Goal: Task Accomplishment & Management: Manage account settings

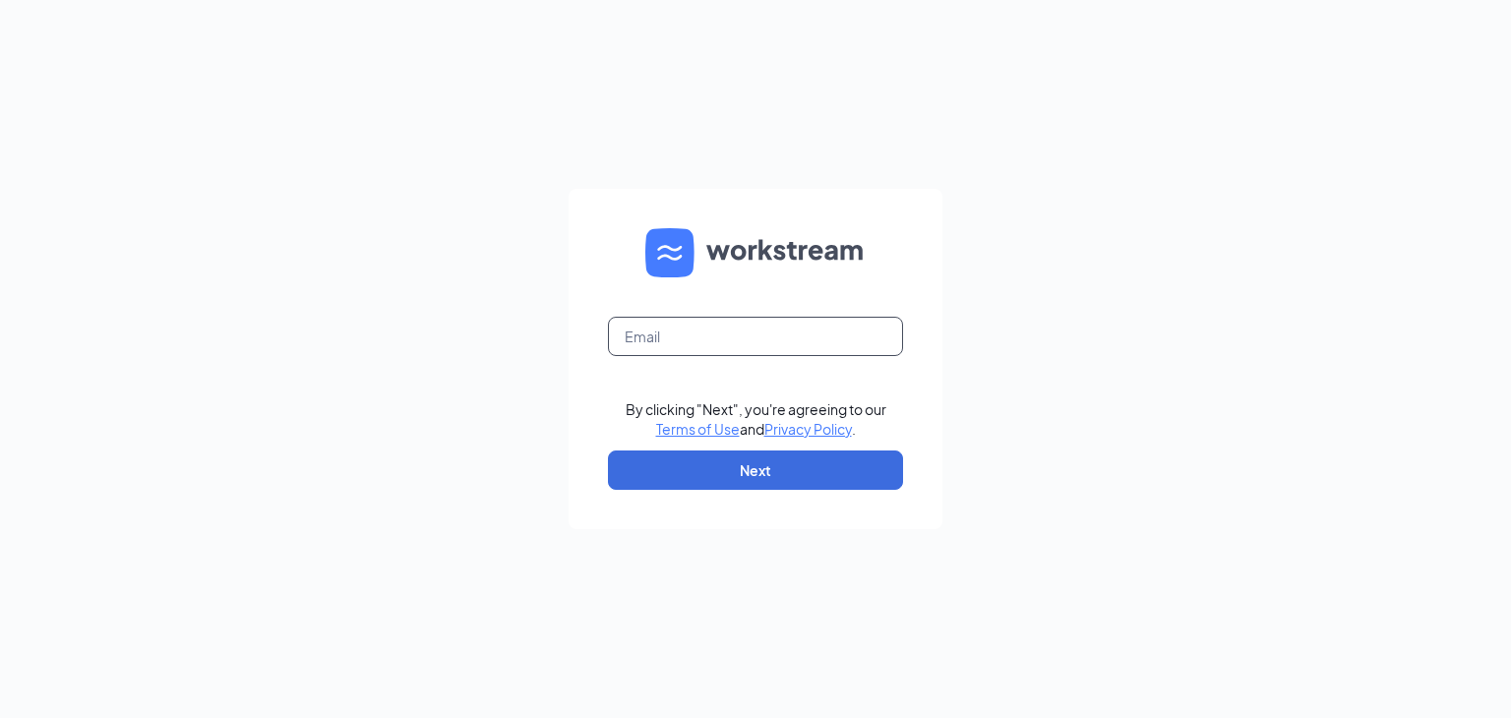
click at [659, 334] on input "text" at bounding box center [755, 336] width 295 height 39
type input "[PERSON_NAME][EMAIL_ADDRESS][PERSON_NAME][DOMAIN_NAME]"
click at [771, 485] on button "Next" at bounding box center [755, 470] width 295 height 39
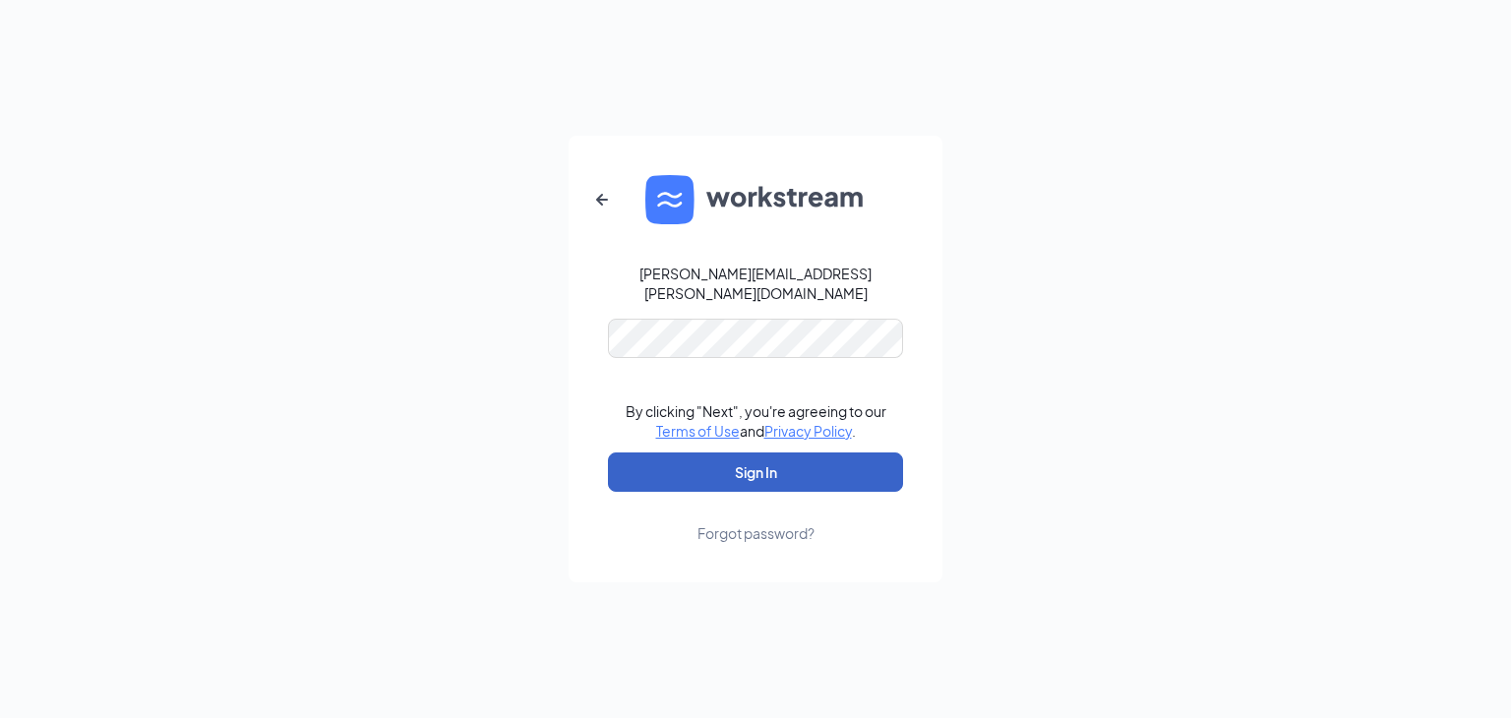
click at [771, 471] on button "Sign In" at bounding box center [755, 472] width 295 height 39
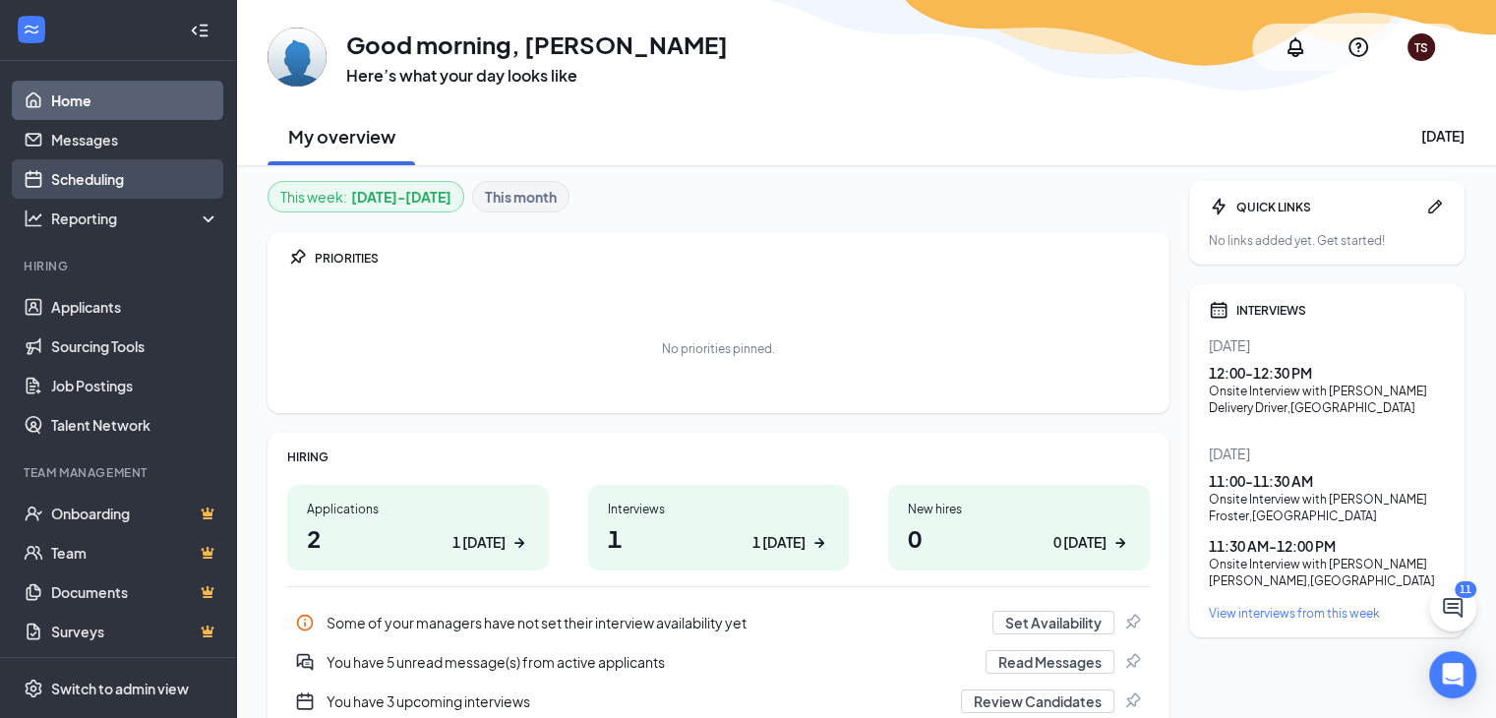
click at [91, 164] on link "Scheduling" at bounding box center [135, 178] width 168 height 39
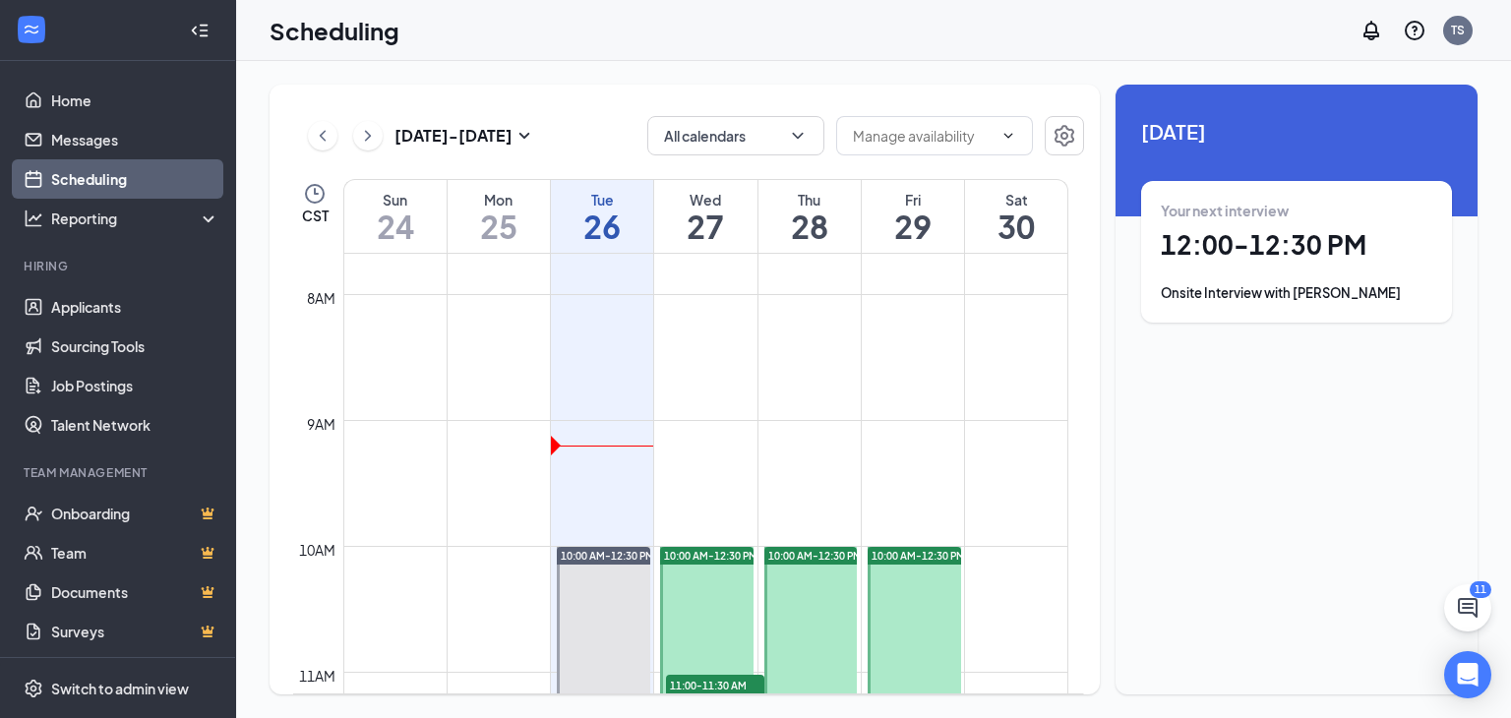
scroll to position [1361, 0]
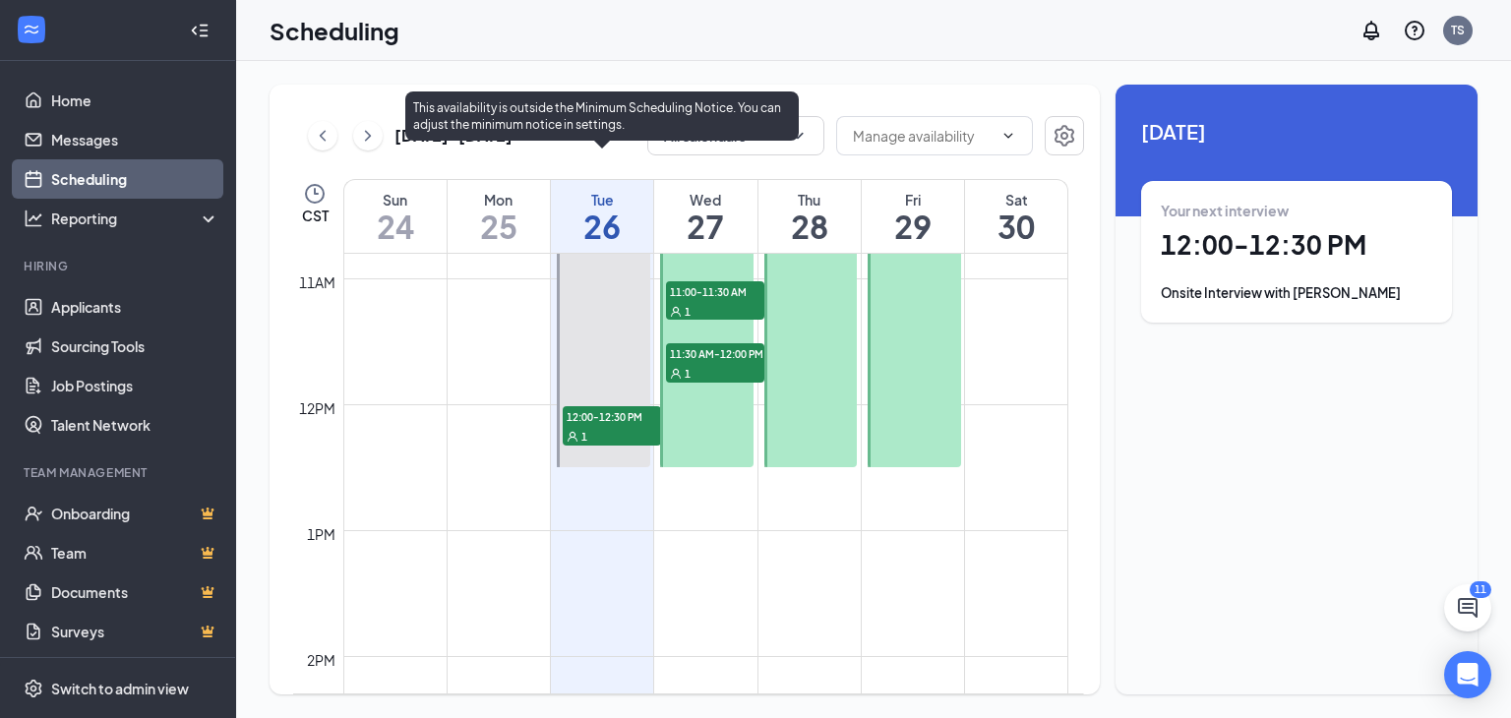
click at [638, 417] on span "12:00-12:30 PM" at bounding box center [612, 416] width 98 height 20
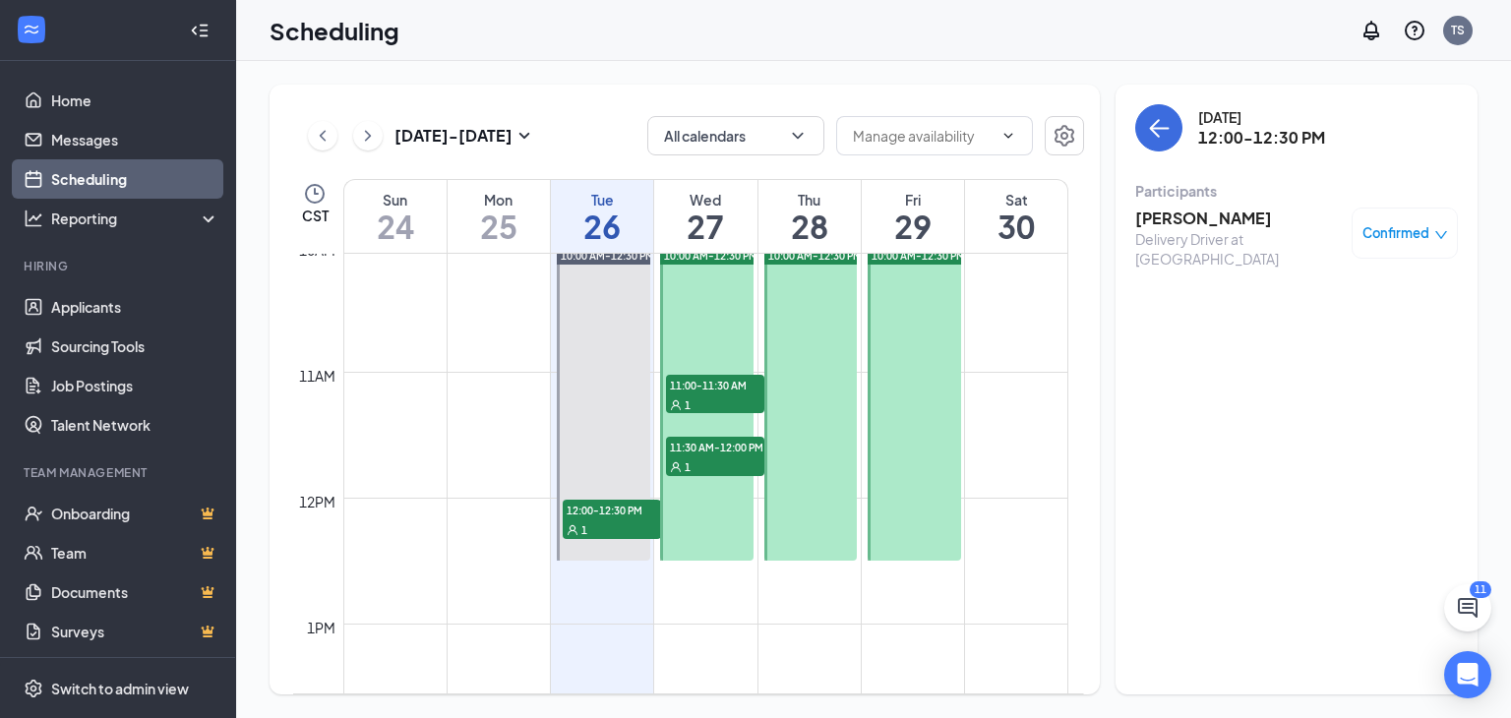
scroll to position [1262, 0]
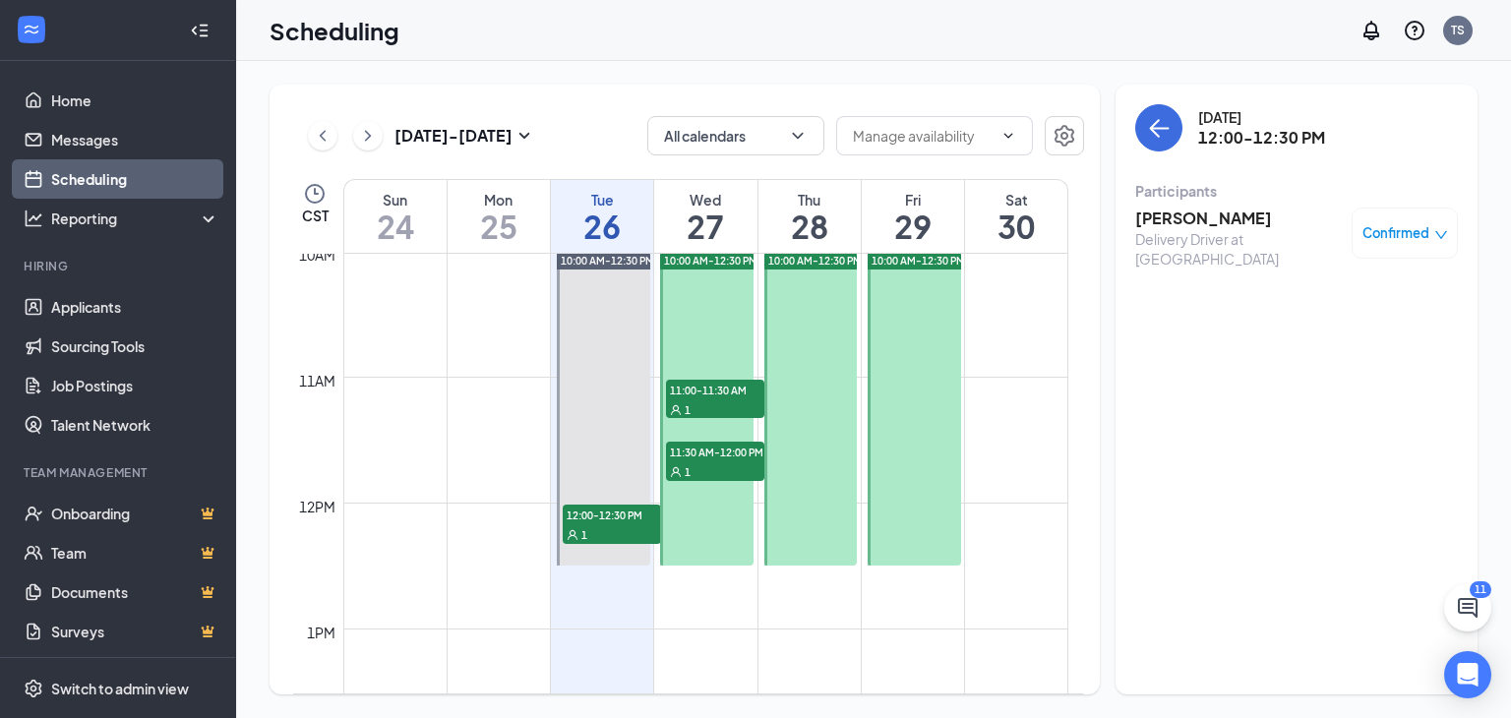
click at [1419, 240] on span "Confirmed" at bounding box center [1396, 233] width 67 height 20
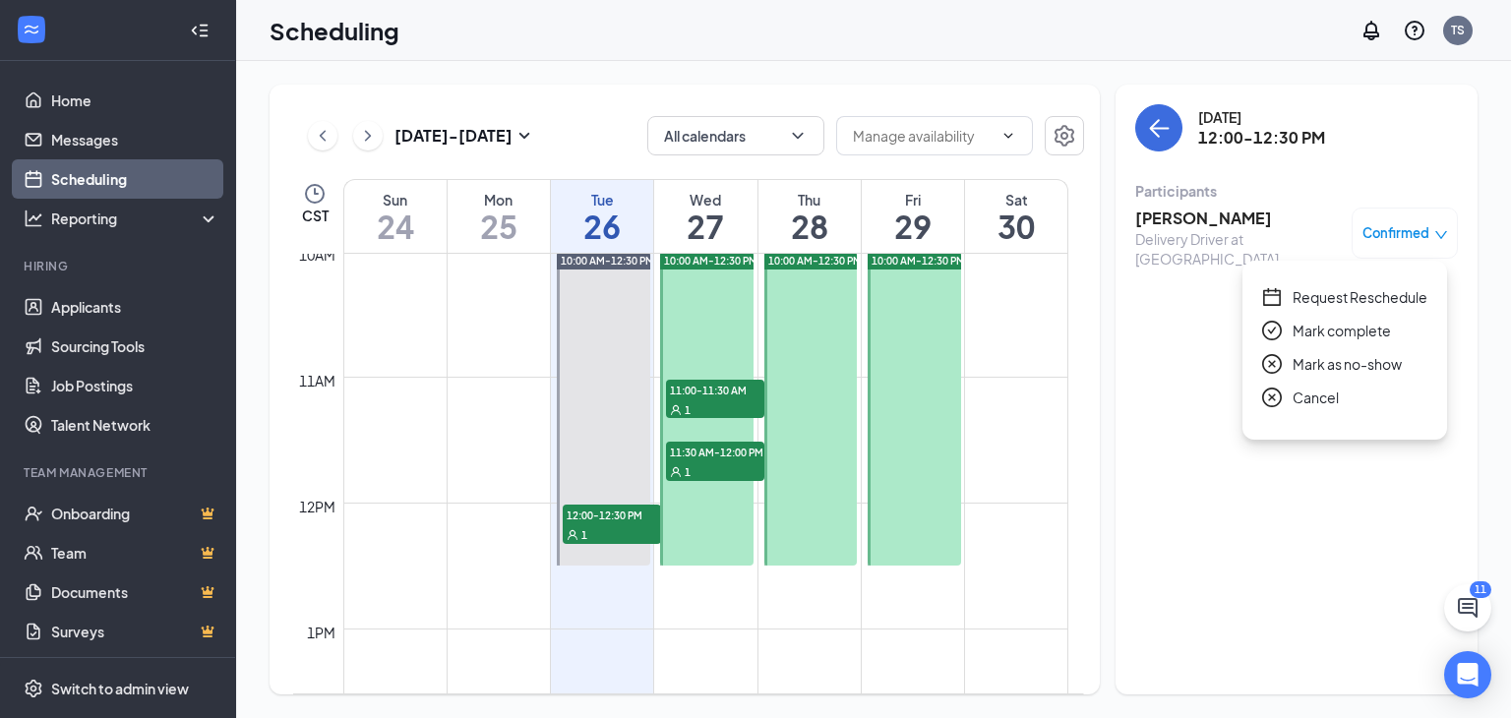
click at [1324, 395] on span "Cancel" at bounding box center [1316, 398] width 46 height 22
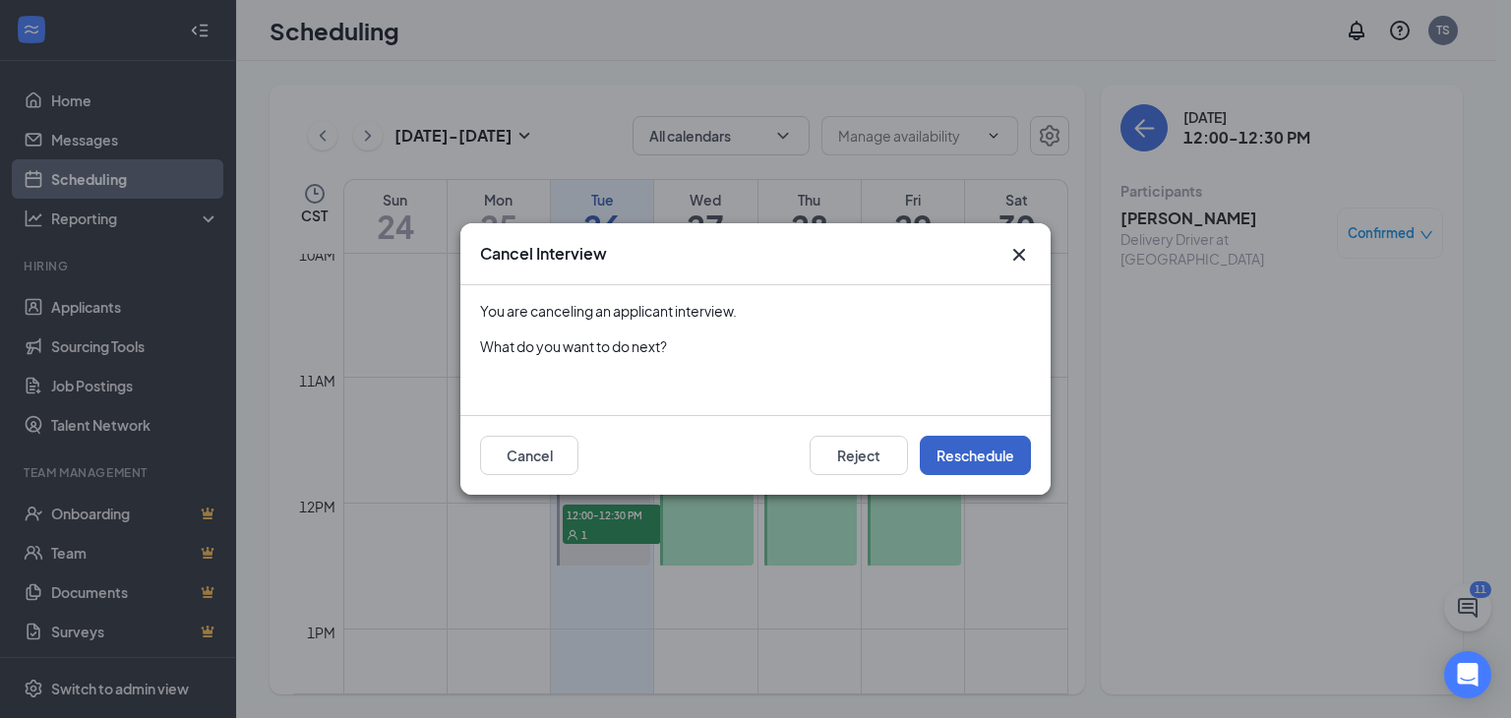
click at [980, 458] on button "Reschedule" at bounding box center [975, 455] width 111 height 39
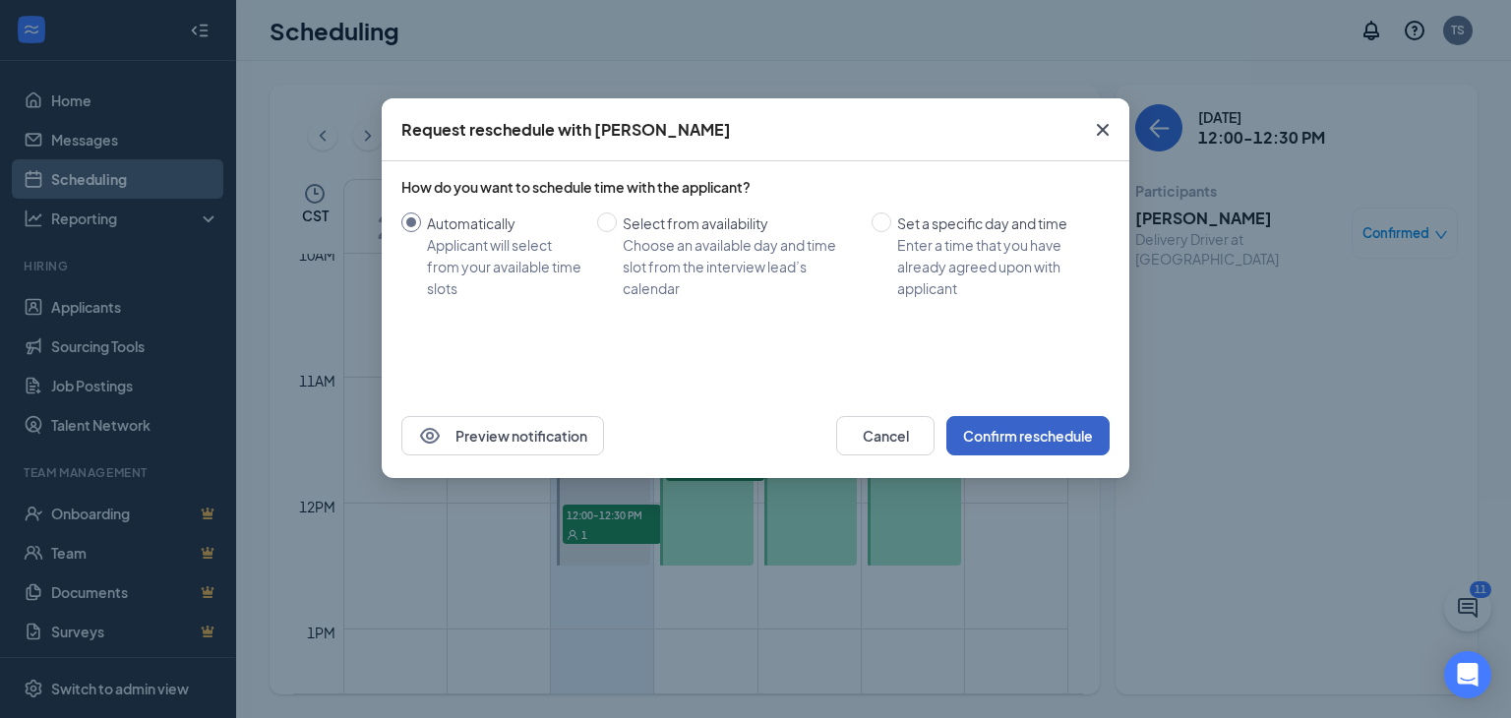
click at [991, 432] on button "Confirm reschedule" at bounding box center [1027, 435] width 163 height 39
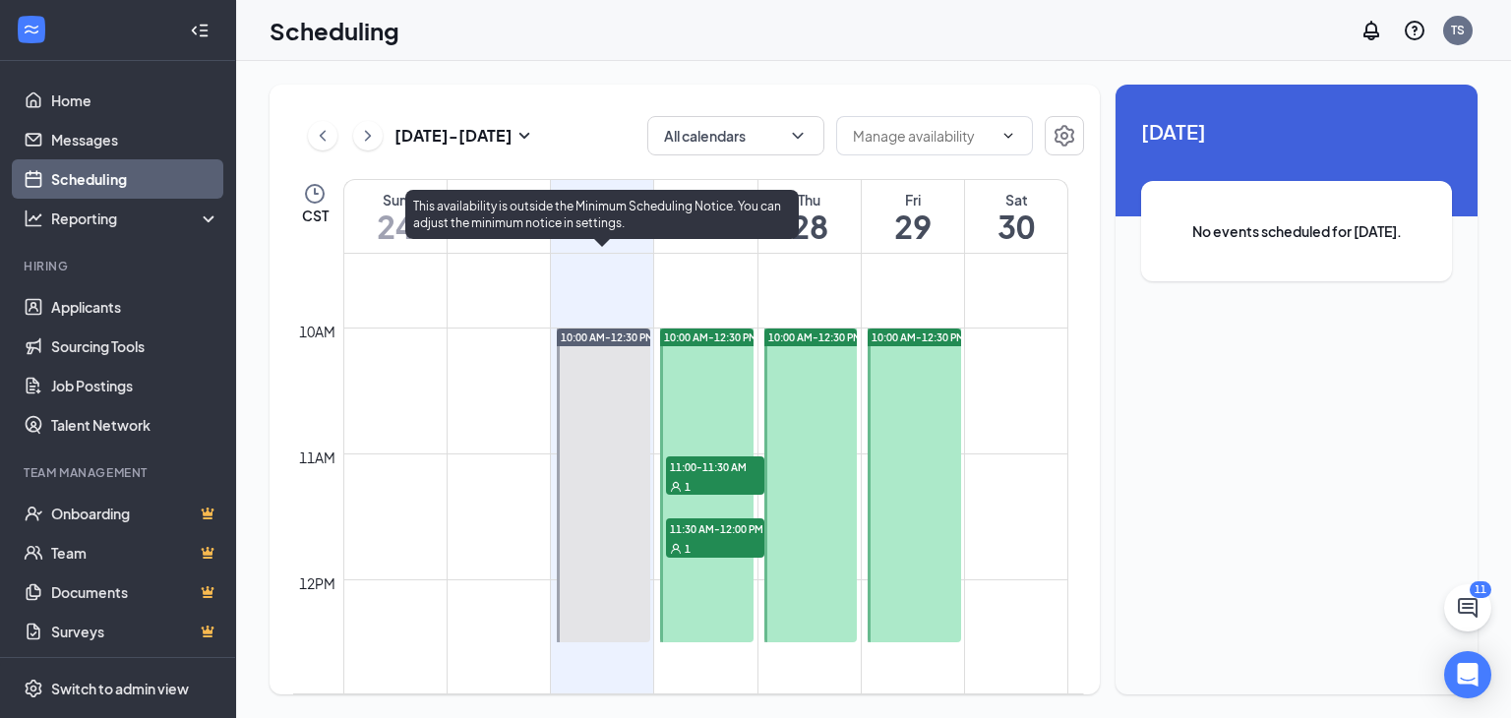
scroll to position [1262, 0]
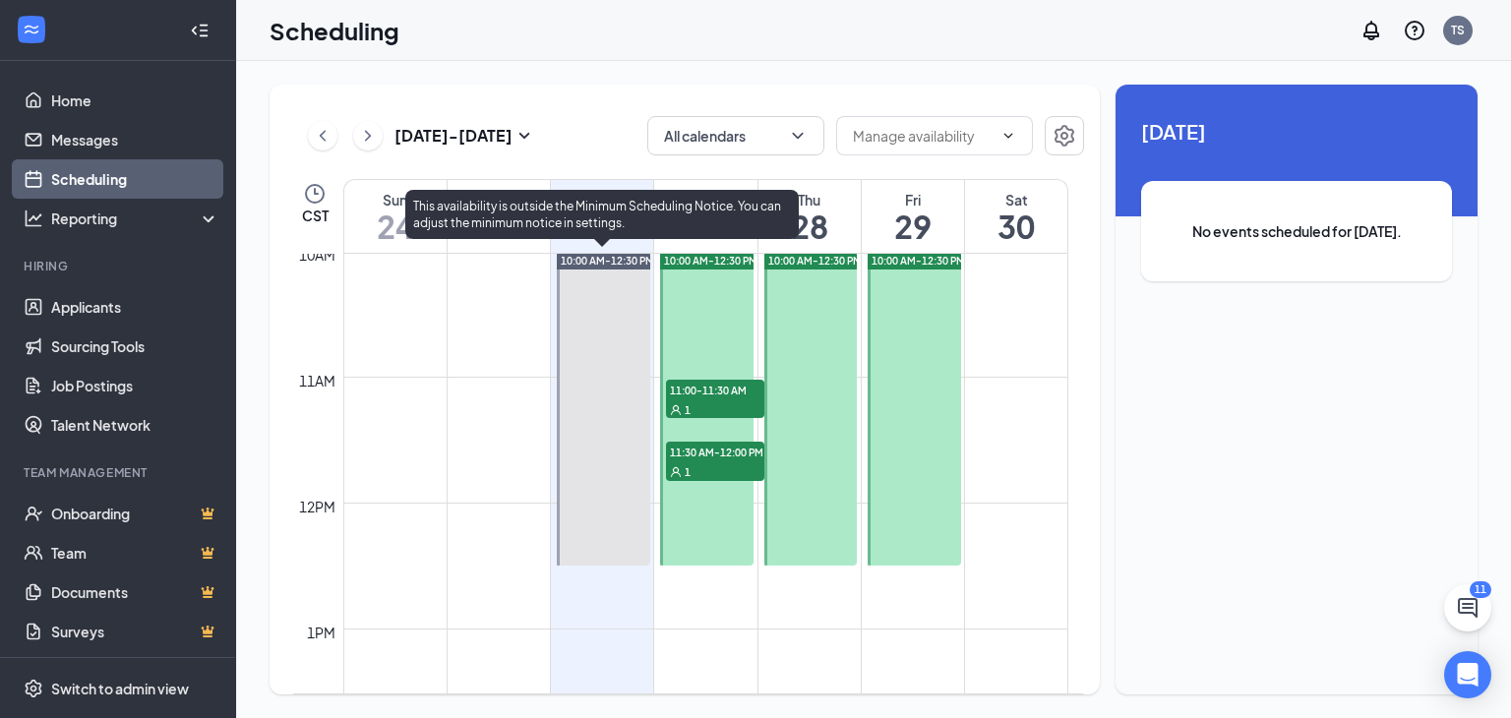
click at [623, 375] on div at bounding box center [603, 409] width 93 height 314
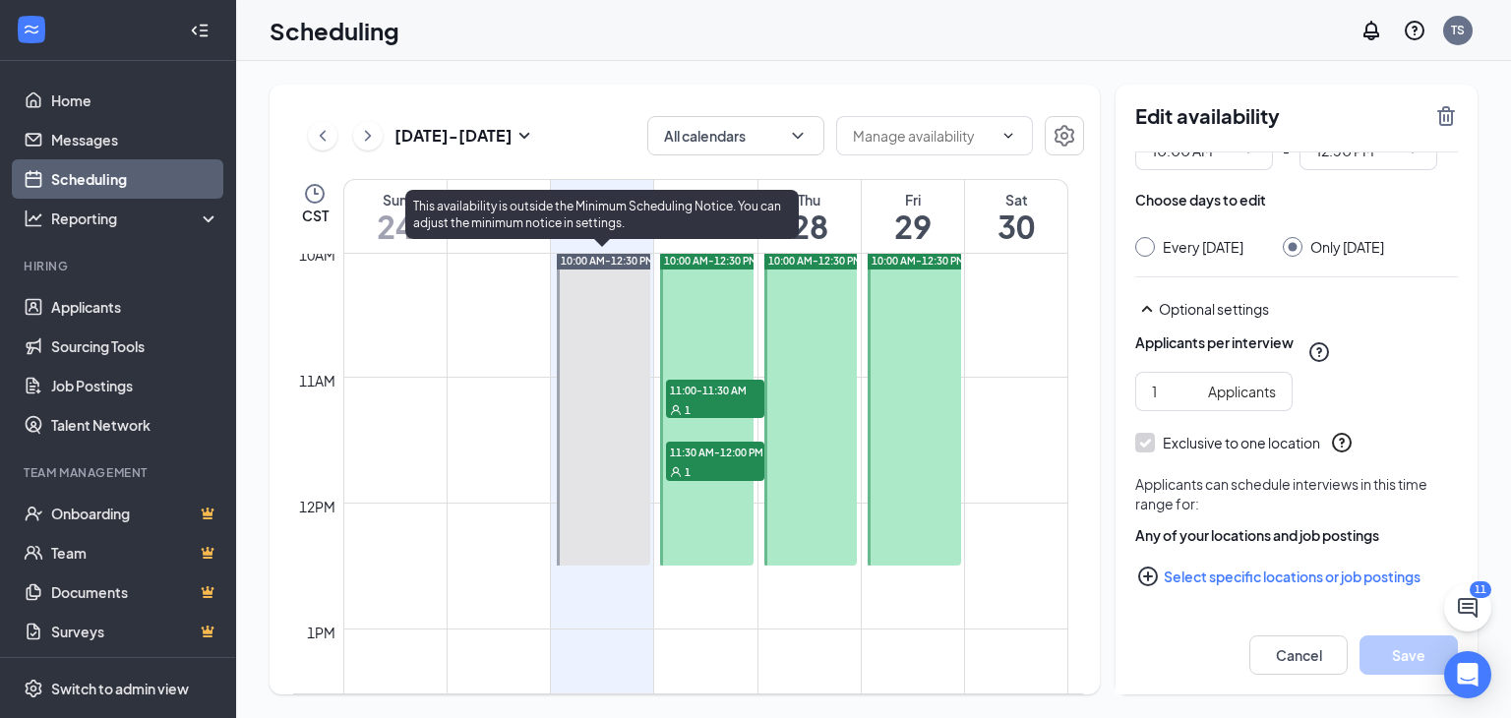
scroll to position [1164, 0]
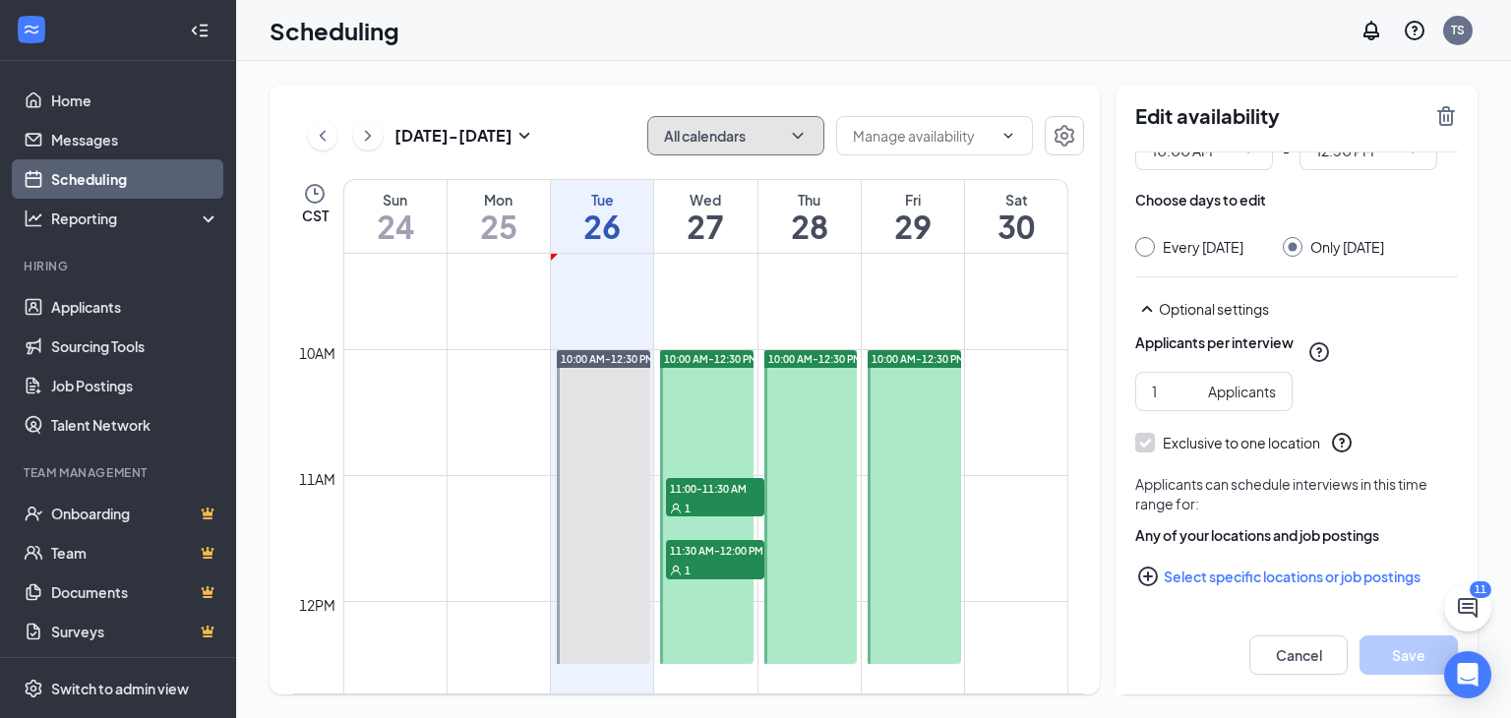
click at [799, 134] on icon "ChevronDown" at bounding box center [798, 136] width 20 height 20
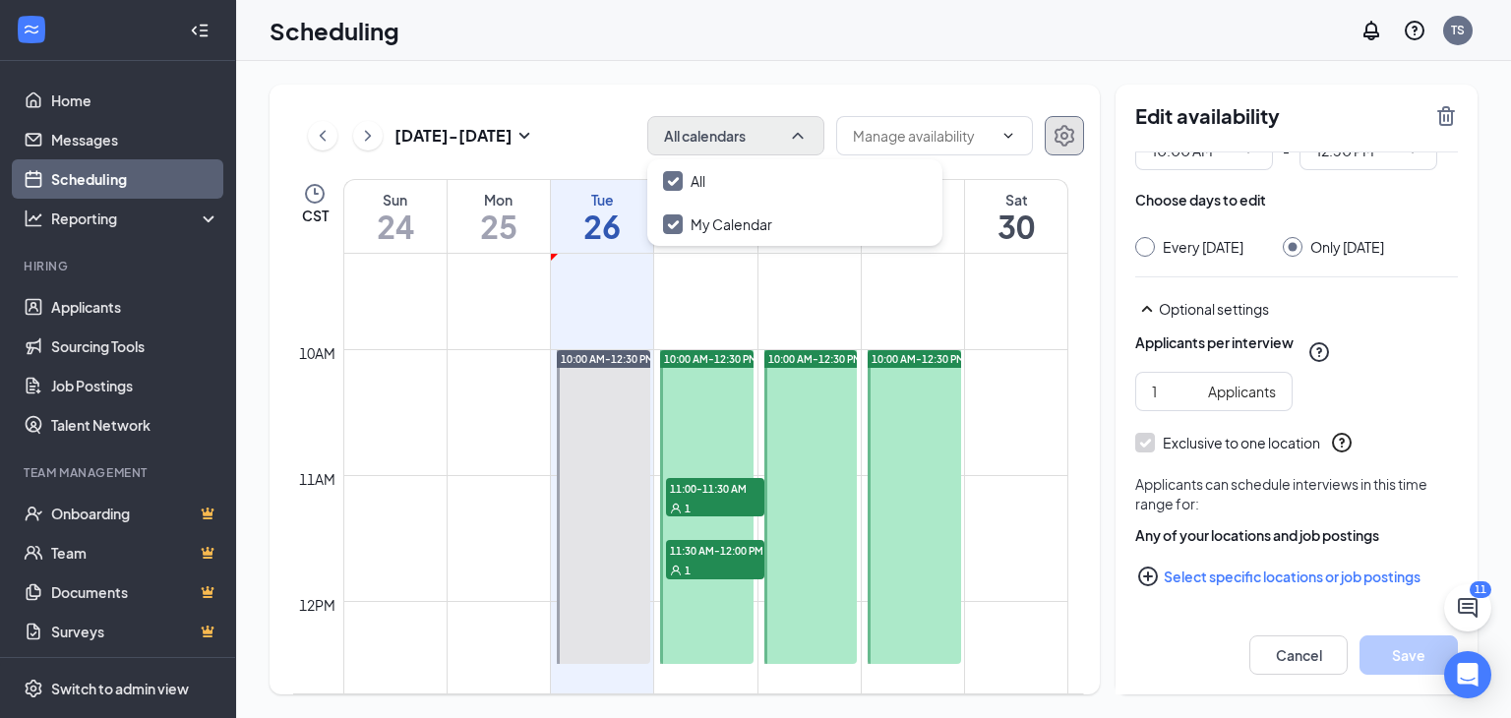
click at [1063, 131] on icon "Settings" at bounding box center [1065, 136] width 24 height 24
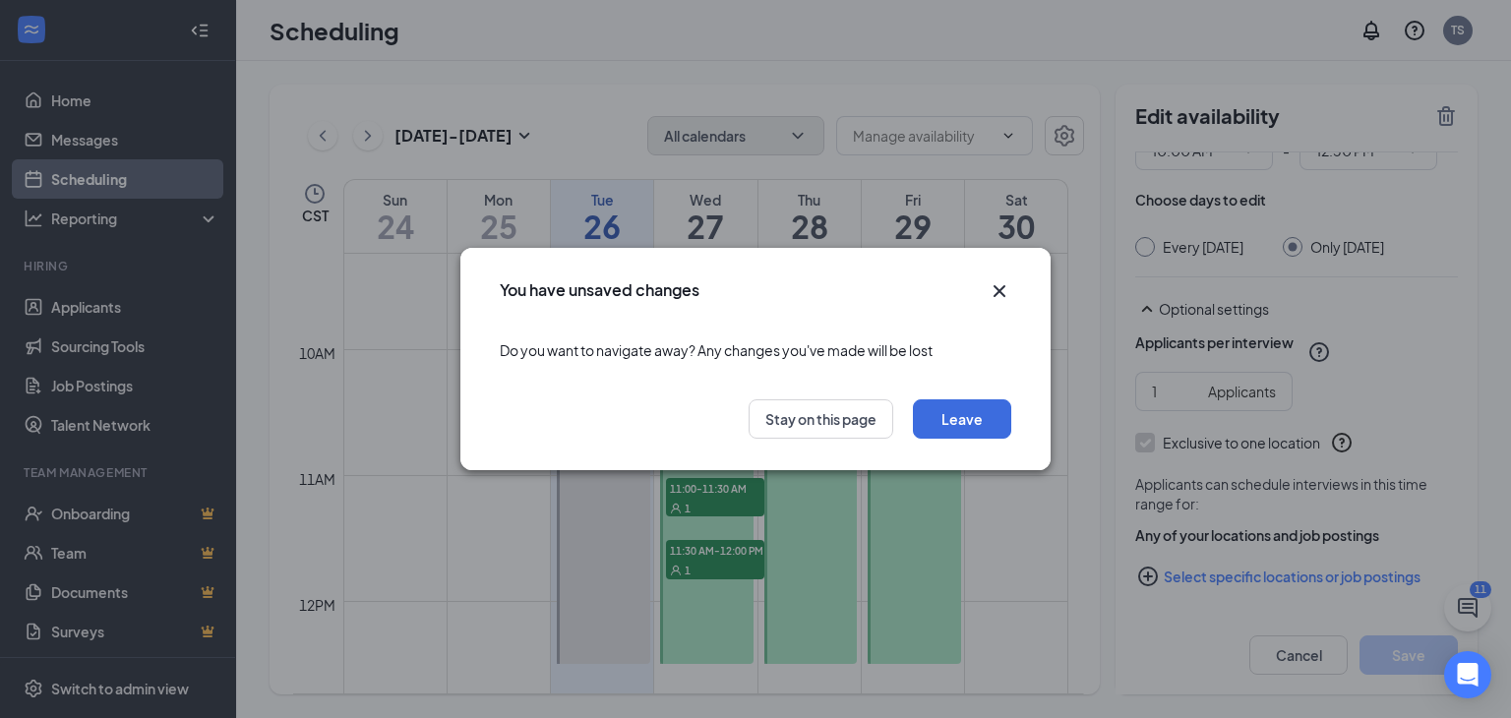
click at [996, 290] on icon "Cross" at bounding box center [1000, 291] width 24 height 24
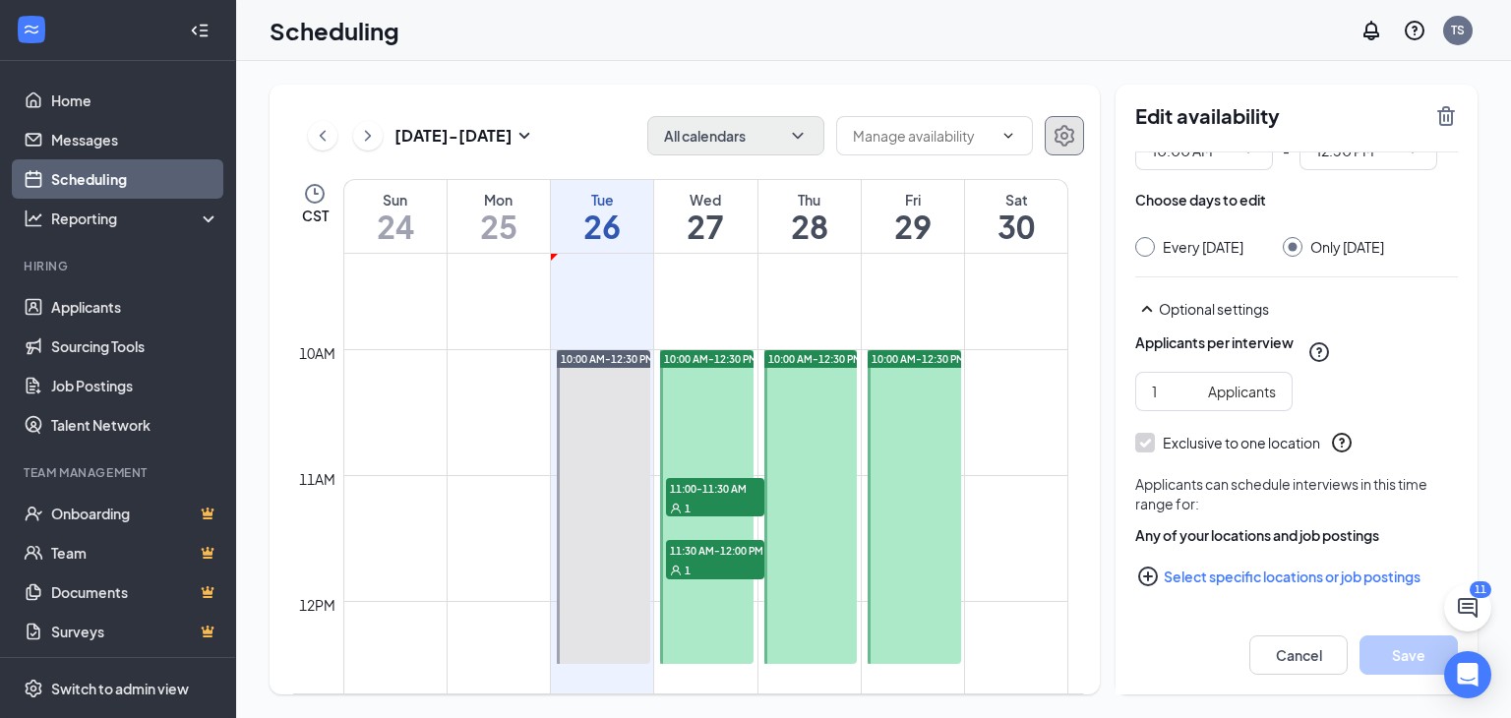
click at [705, 494] on span "11:00-11:30 AM" at bounding box center [715, 488] width 98 height 20
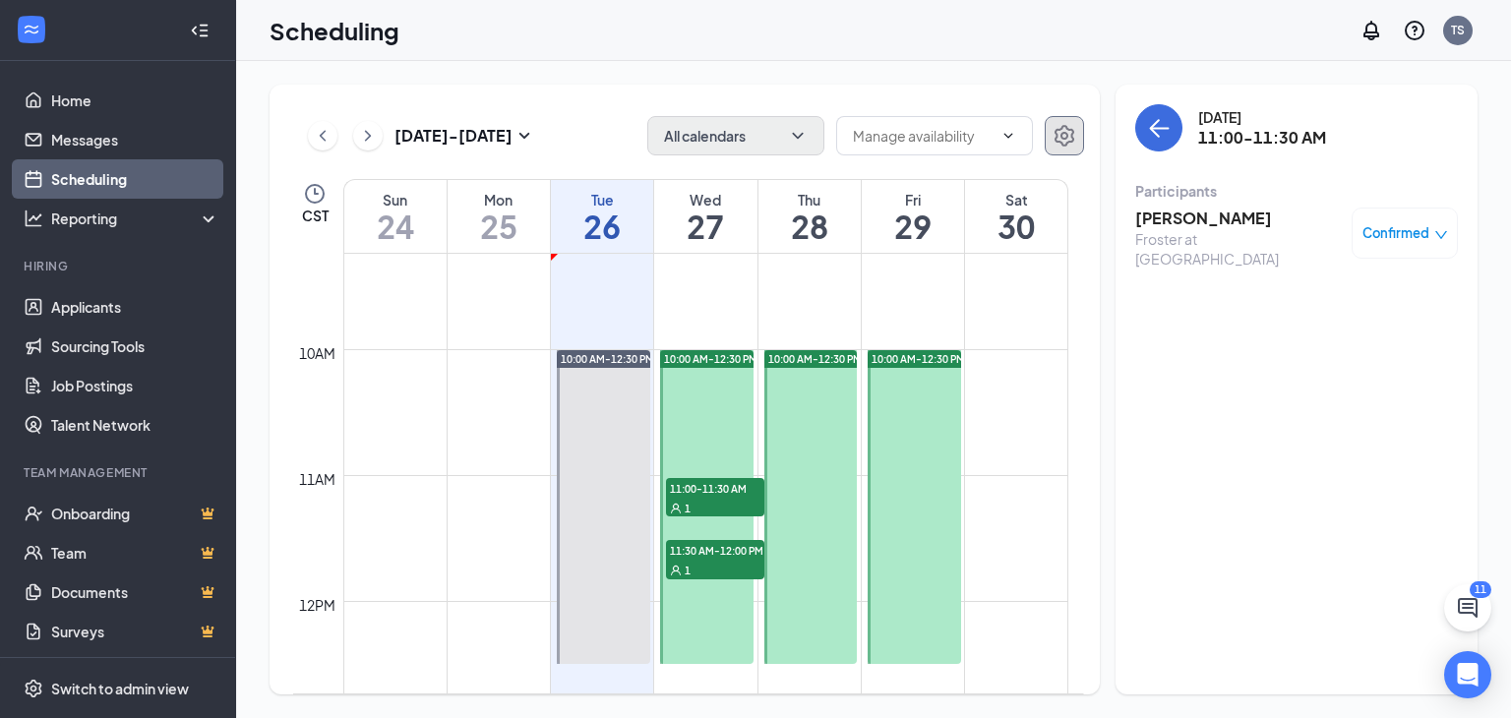
click at [697, 551] on span "11:30 AM-12:00 PM" at bounding box center [715, 550] width 98 height 20
click at [1075, 131] on icon "Settings" at bounding box center [1065, 136] width 24 height 24
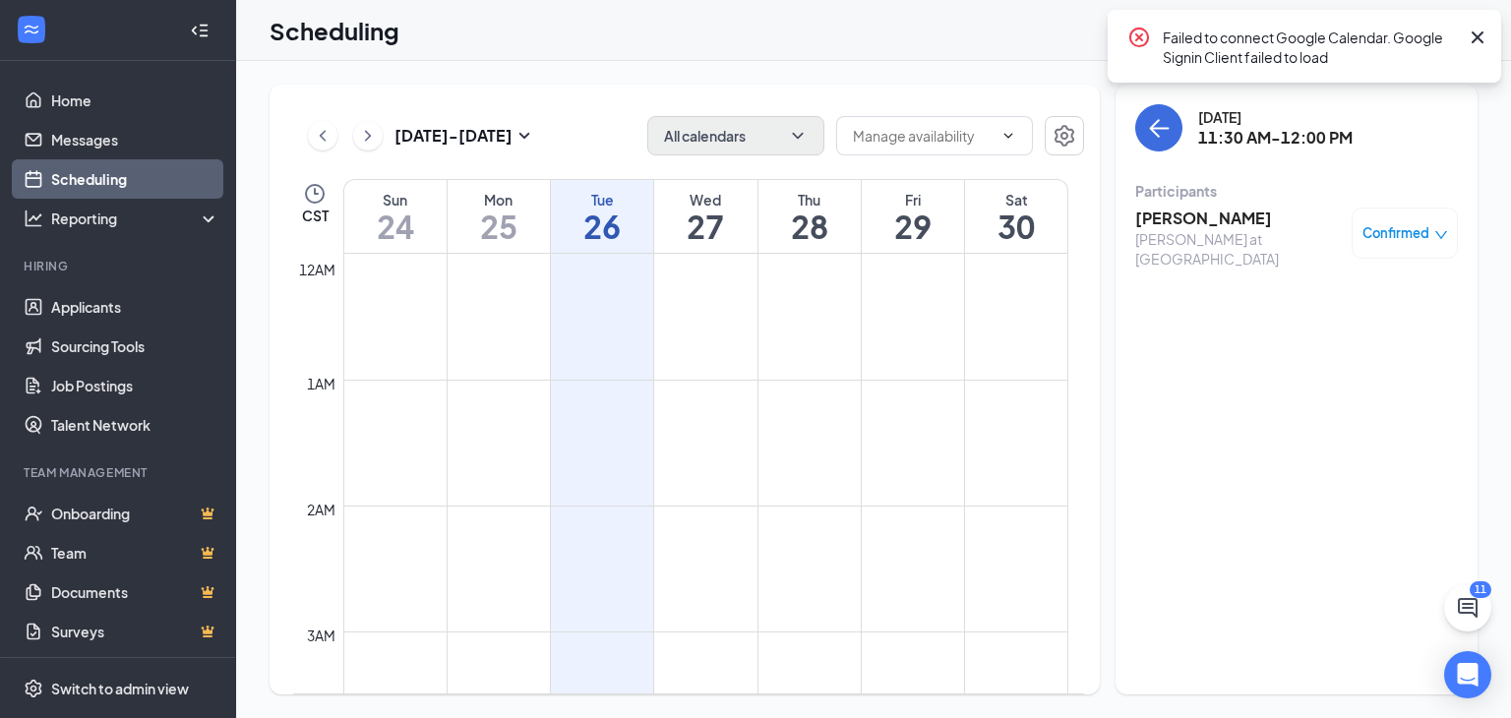
scroll to position [967, 0]
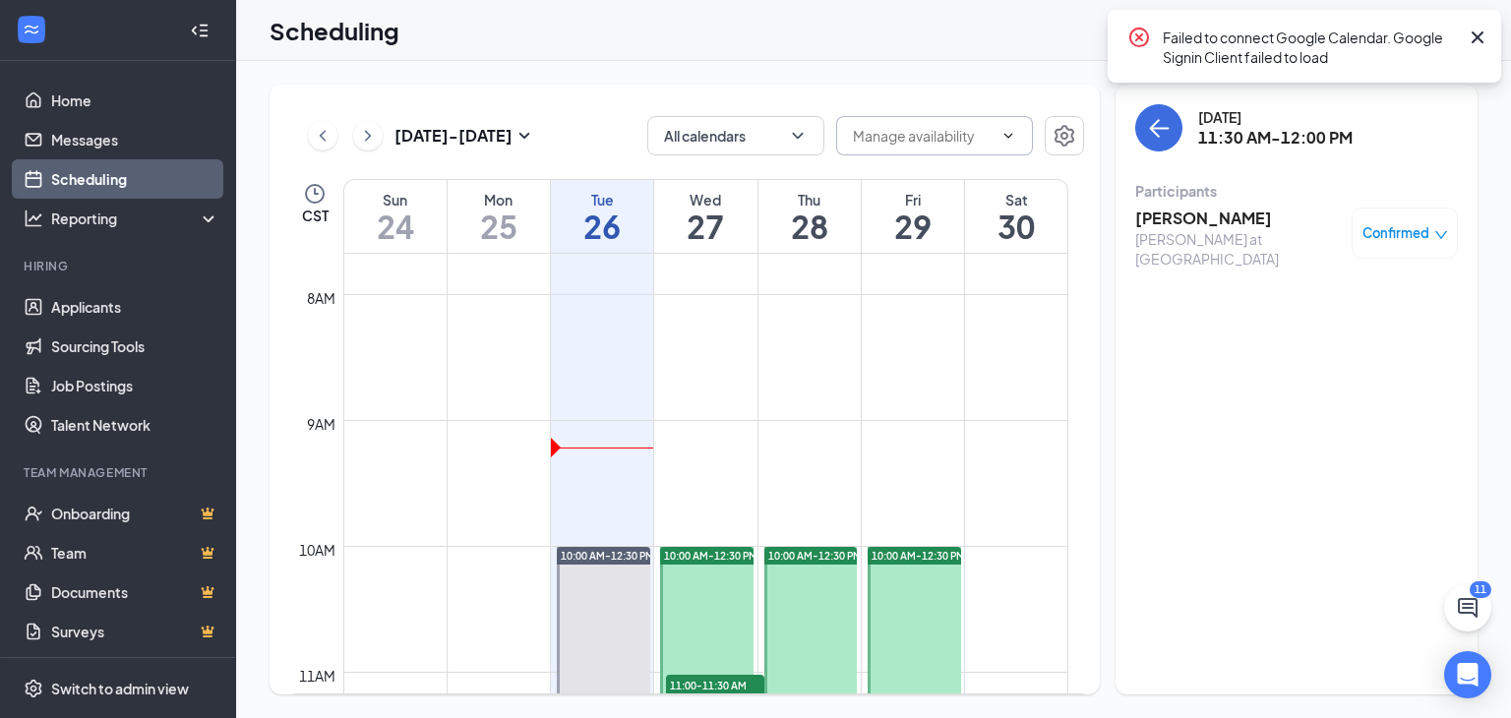
click at [985, 123] on span at bounding box center [934, 135] width 197 height 39
click at [958, 177] on div "Delete all availability" at bounding box center [916, 182] width 129 height 22
type input "Delete all availability"
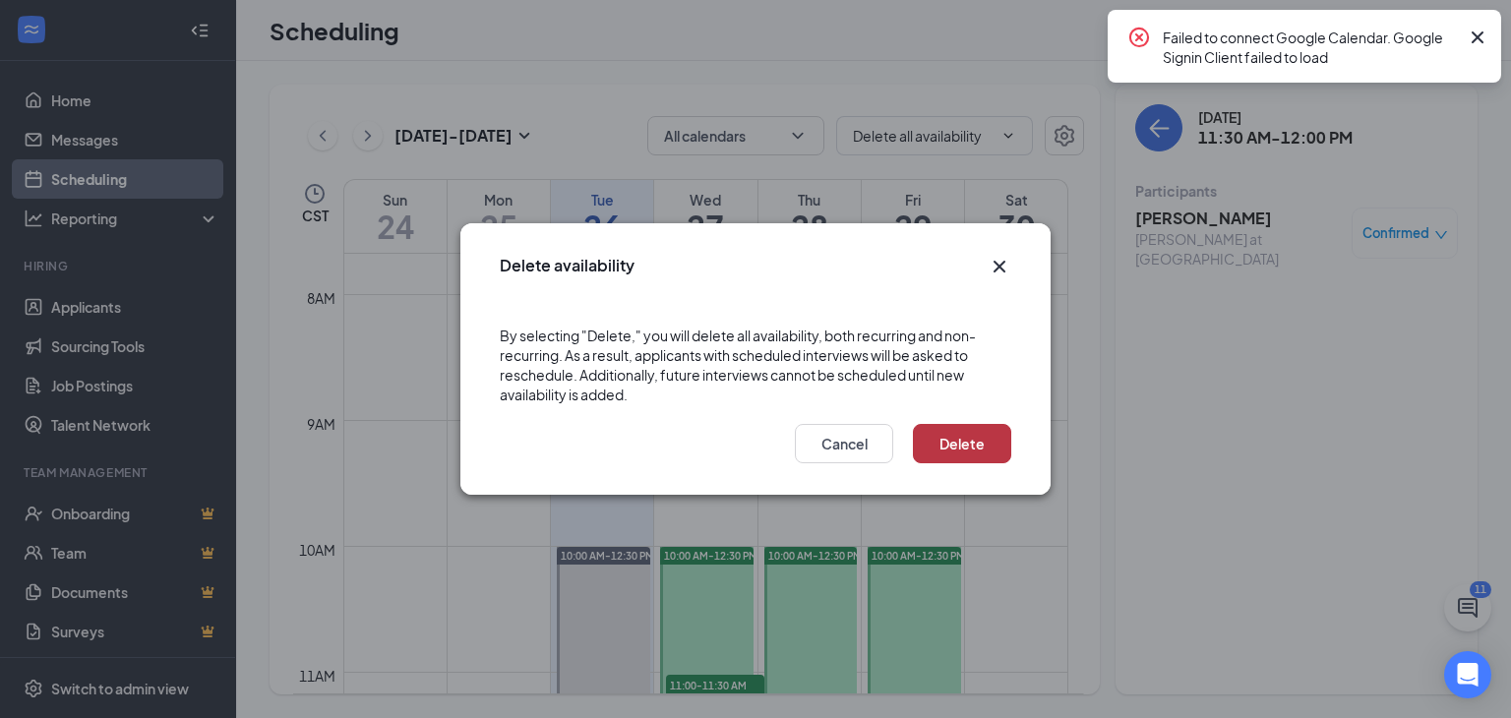
click at [969, 425] on button "Delete" at bounding box center [962, 443] width 98 height 39
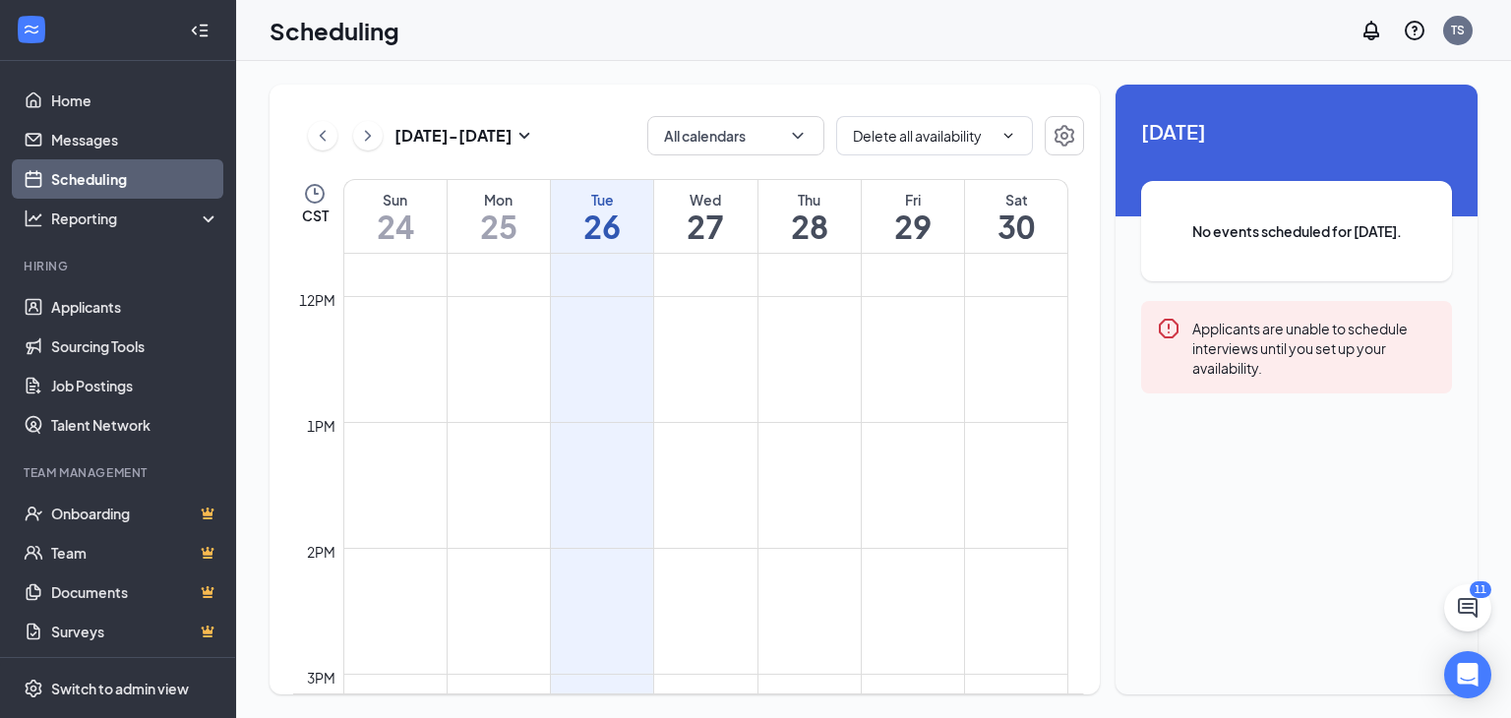
scroll to position [1459, 0]
